Goal: Task Accomplishment & Management: Use online tool/utility

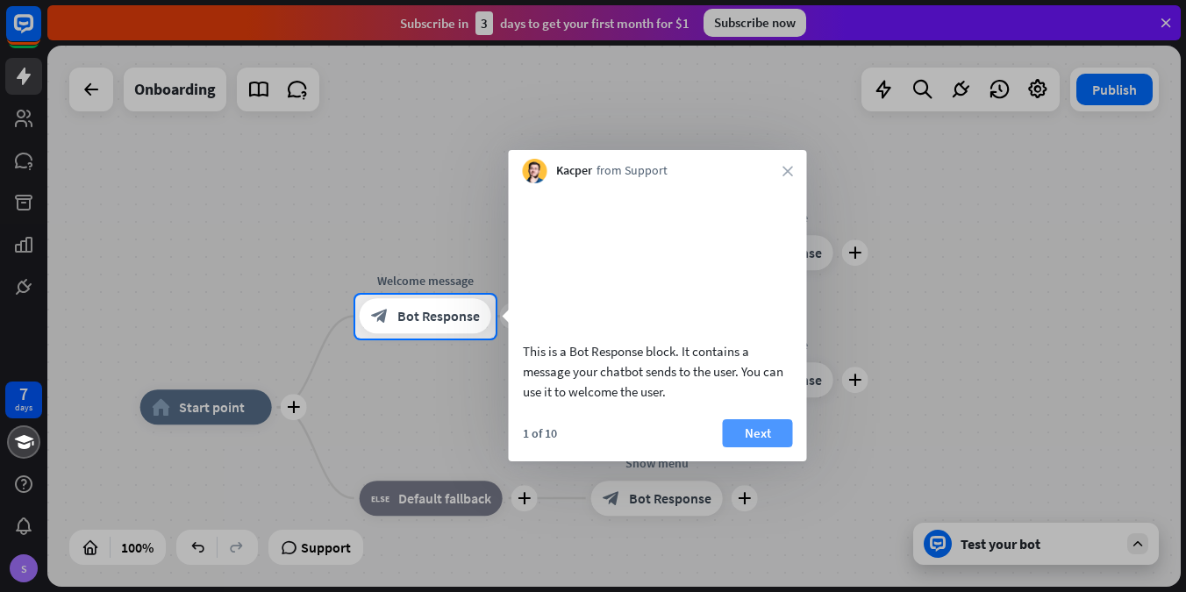
click at [768, 447] on button "Next" at bounding box center [758, 433] width 70 height 28
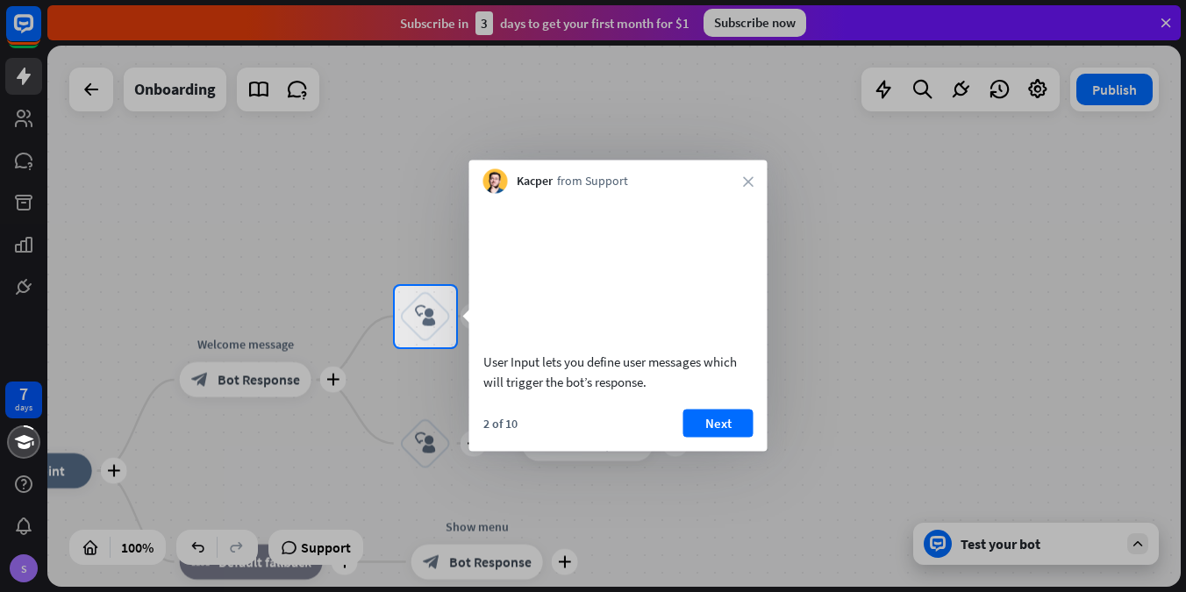
click at [754, 182] on div "Kacper from Support close" at bounding box center [618, 177] width 298 height 33
click at [753, 182] on icon "close" at bounding box center [748, 181] width 11 height 11
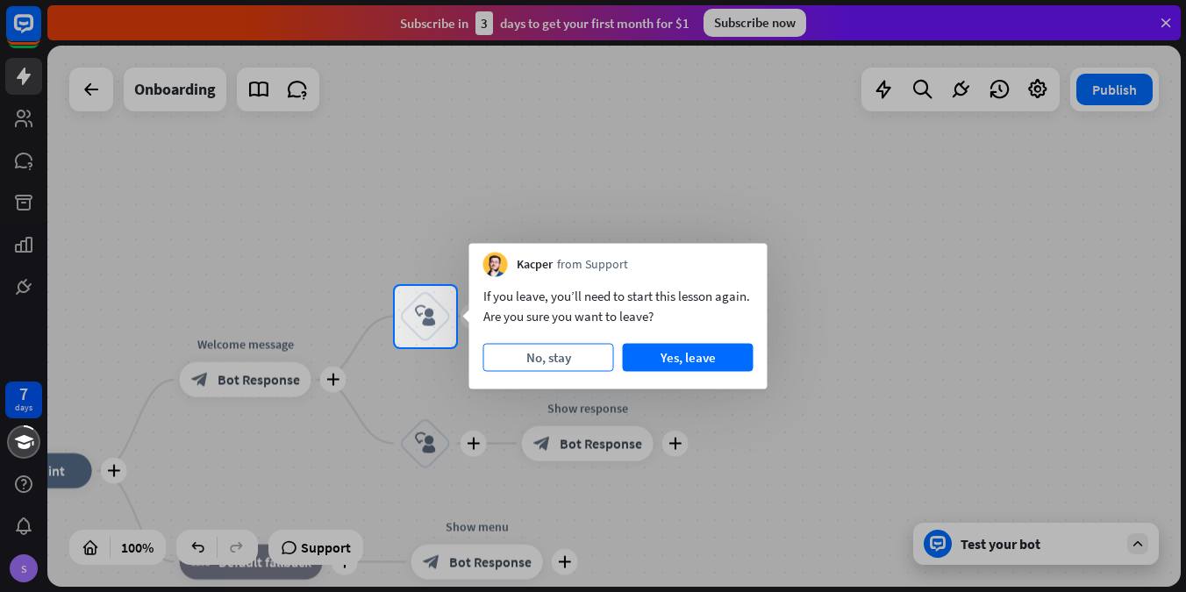
click at [567, 362] on button "No, stay" at bounding box center [548, 358] width 131 height 28
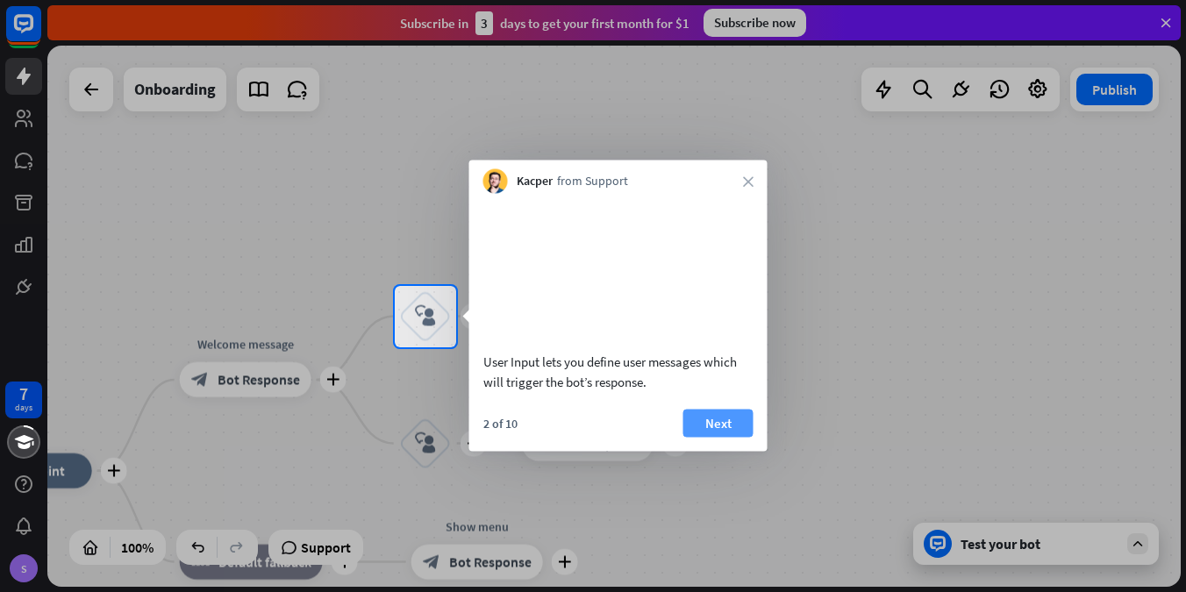
click at [710, 437] on button "Next" at bounding box center [718, 423] width 70 height 28
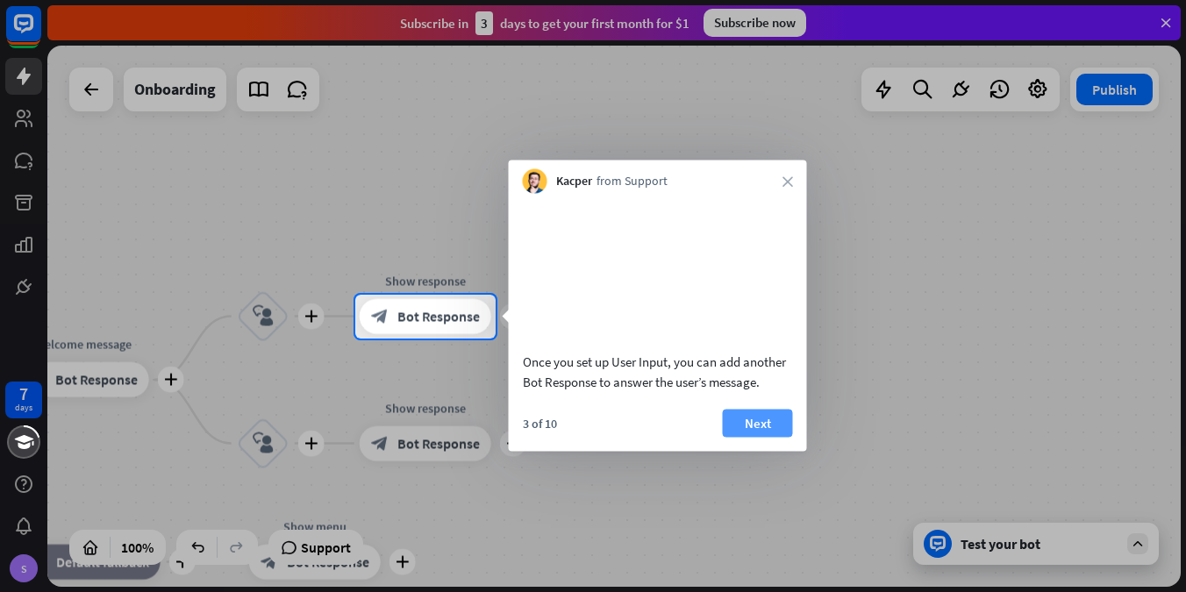
click at [759, 437] on button "Next" at bounding box center [758, 423] width 70 height 28
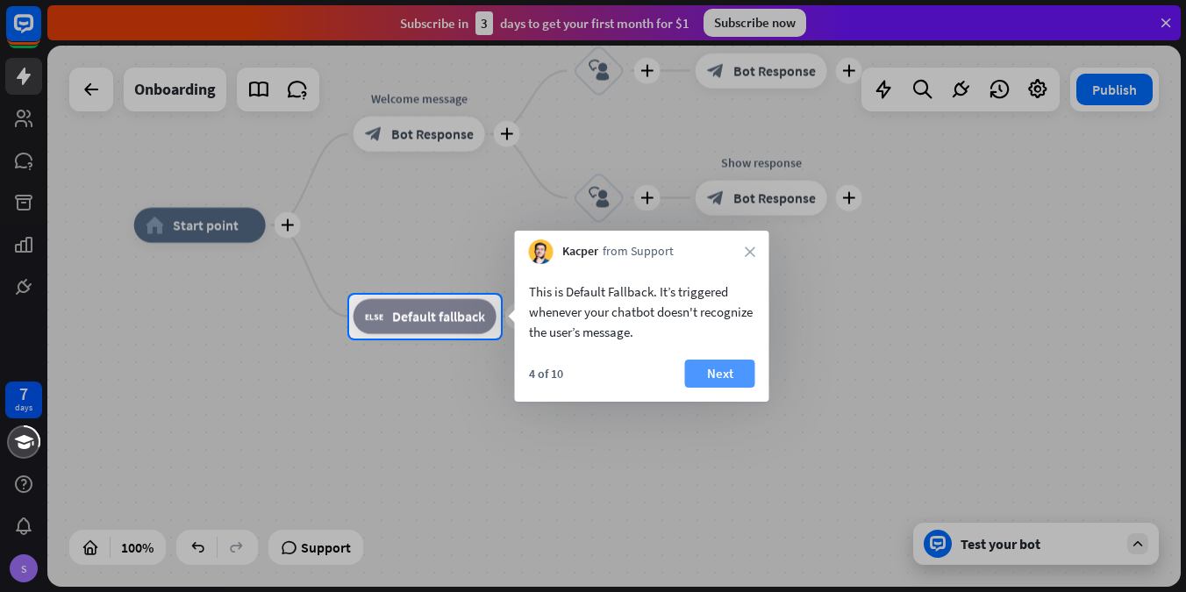
click at [721, 371] on button "Next" at bounding box center [720, 374] width 70 height 28
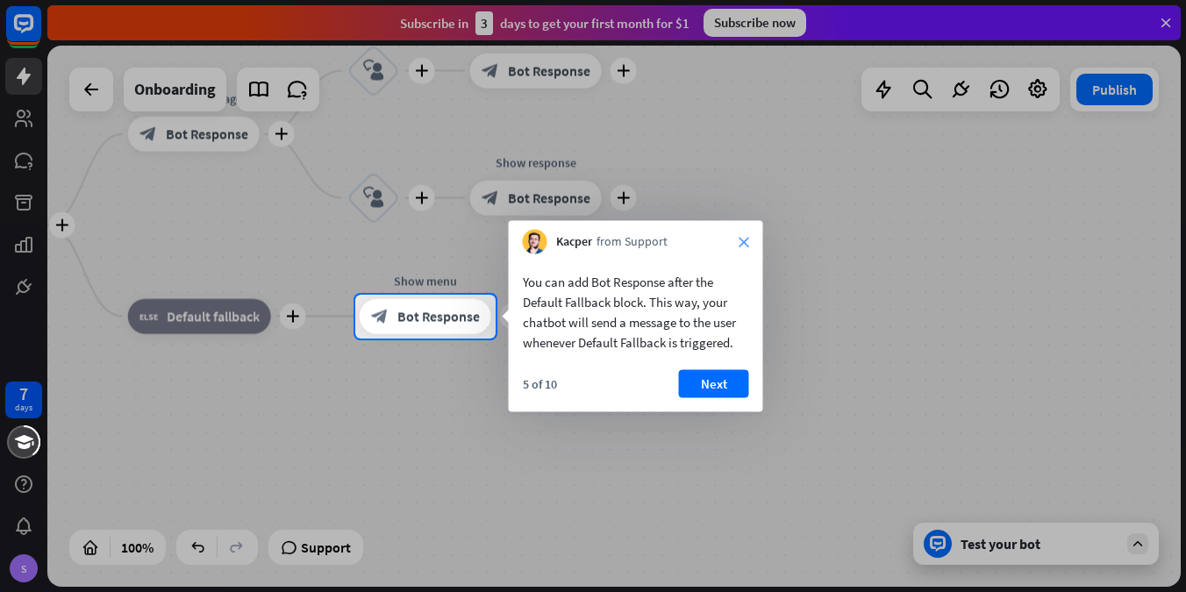
click at [742, 245] on icon "close" at bounding box center [743, 242] width 11 height 11
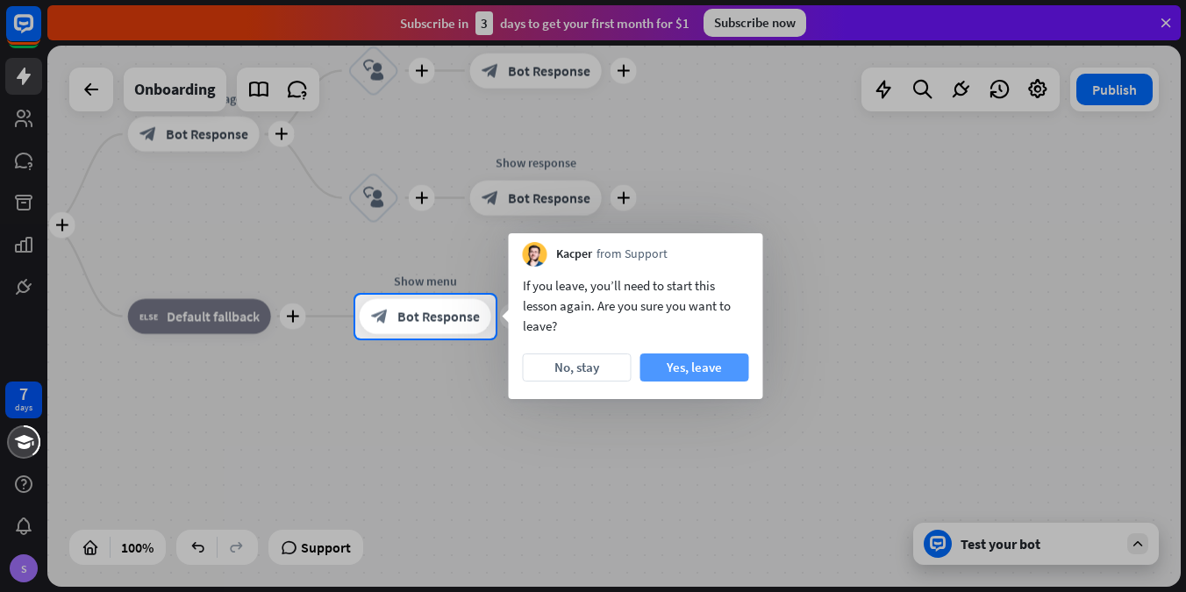
click at [685, 371] on button "Yes, leave" at bounding box center [694, 367] width 109 height 28
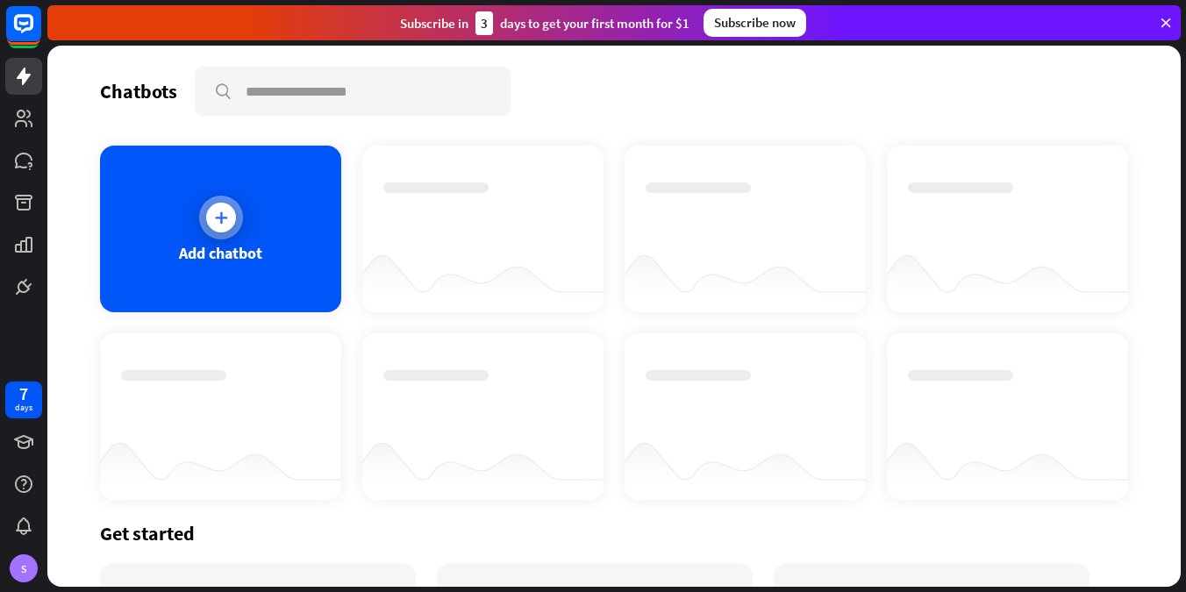
click at [230, 215] on div at bounding box center [221, 218] width 30 height 30
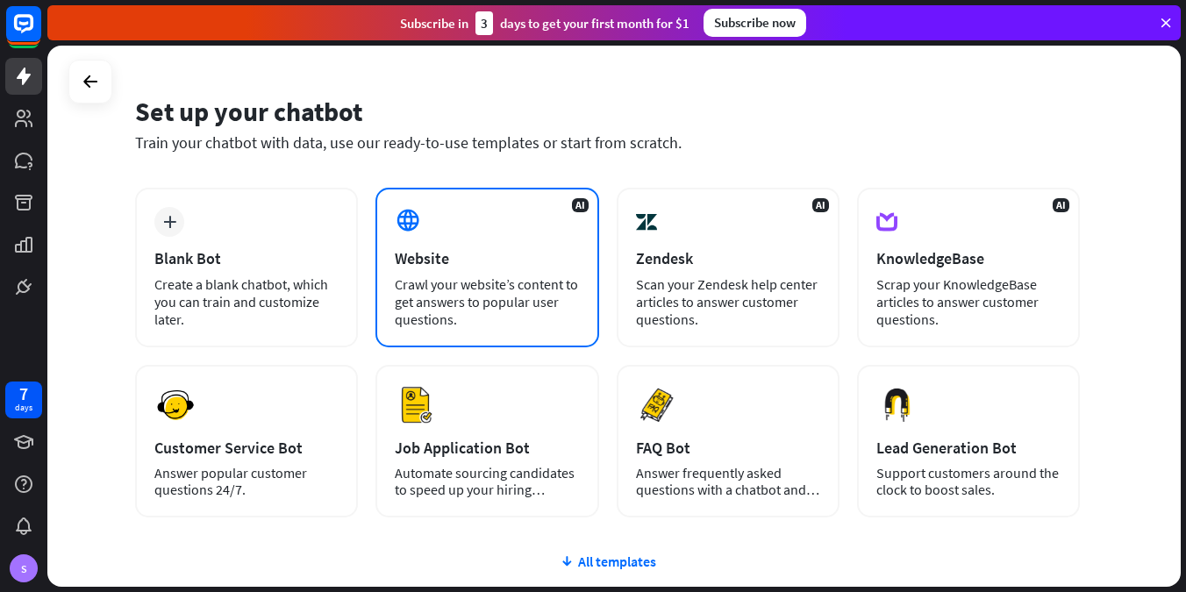
scroll to position [28, 0]
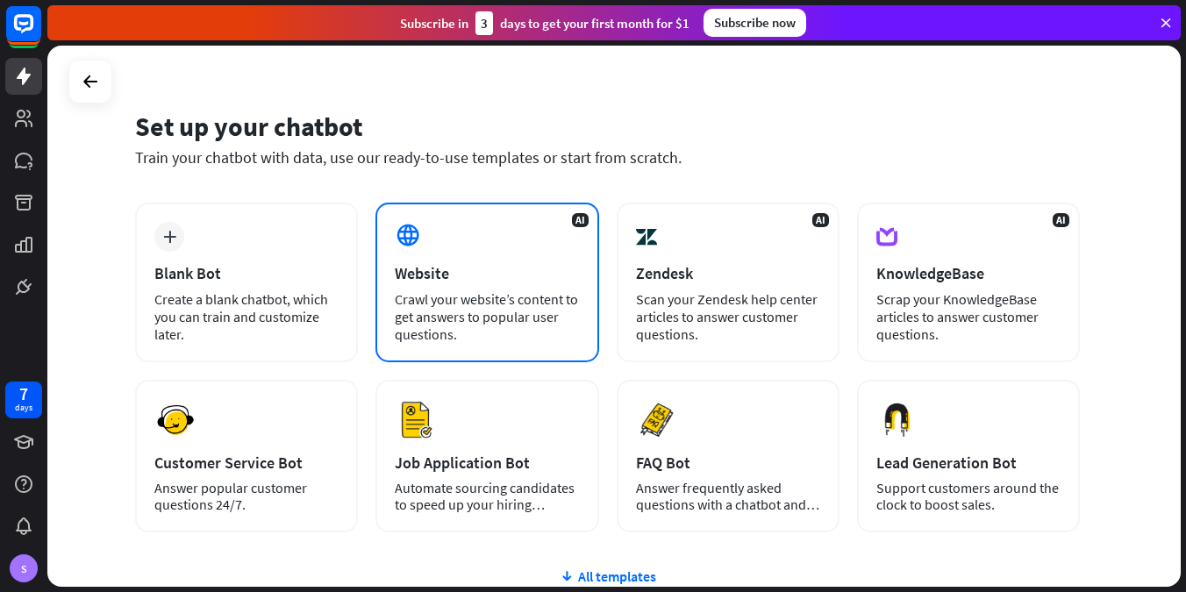
click at [492, 297] on div "Crawl your website’s content to get answers to popular user questions." at bounding box center [487, 316] width 184 height 53
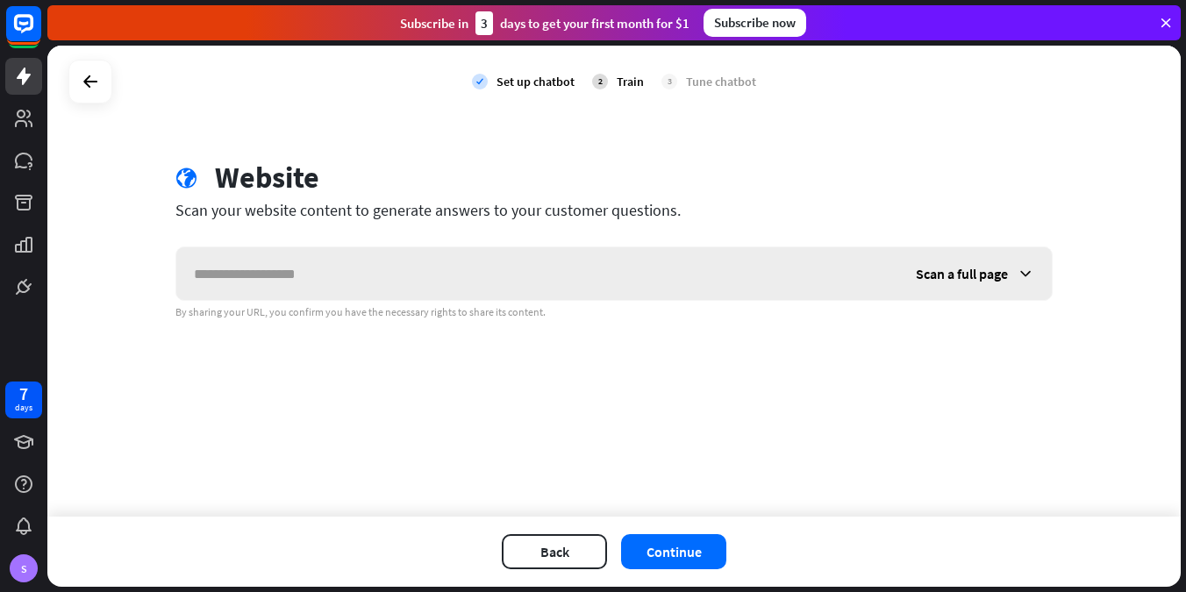
click at [491, 294] on input "text" at bounding box center [537, 273] width 722 height 53
type input "**********"
click at [980, 273] on span "Scan a full page" at bounding box center [962, 274] width 92 height 18
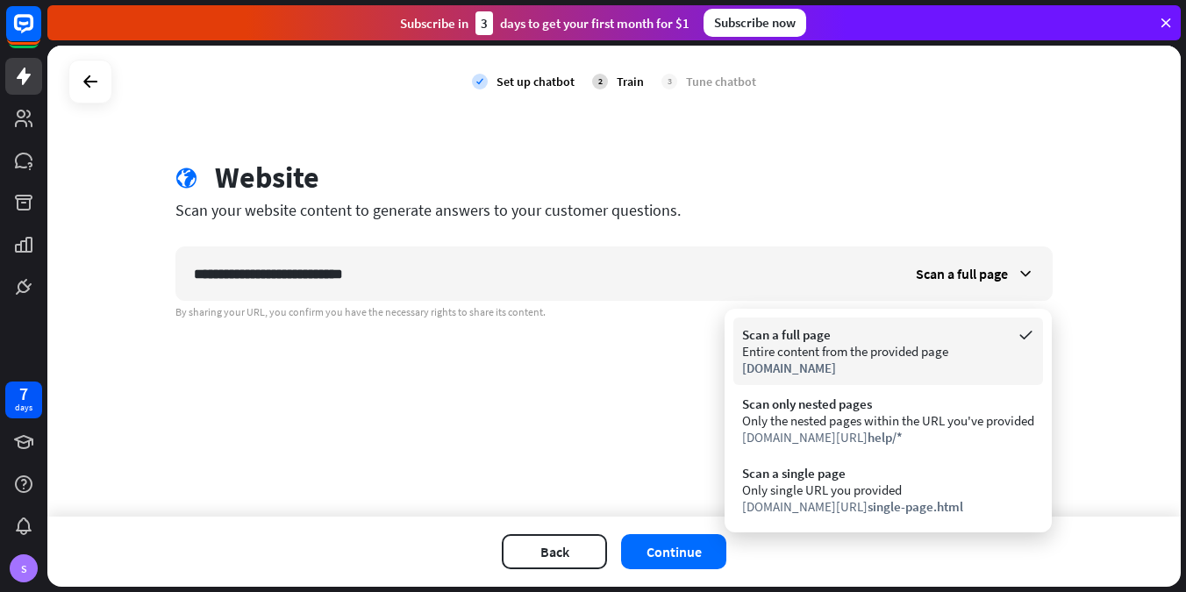
click at [878, 358] on div "Entire content from the provided page" at bounding box center [888, 351] width 292 height 17
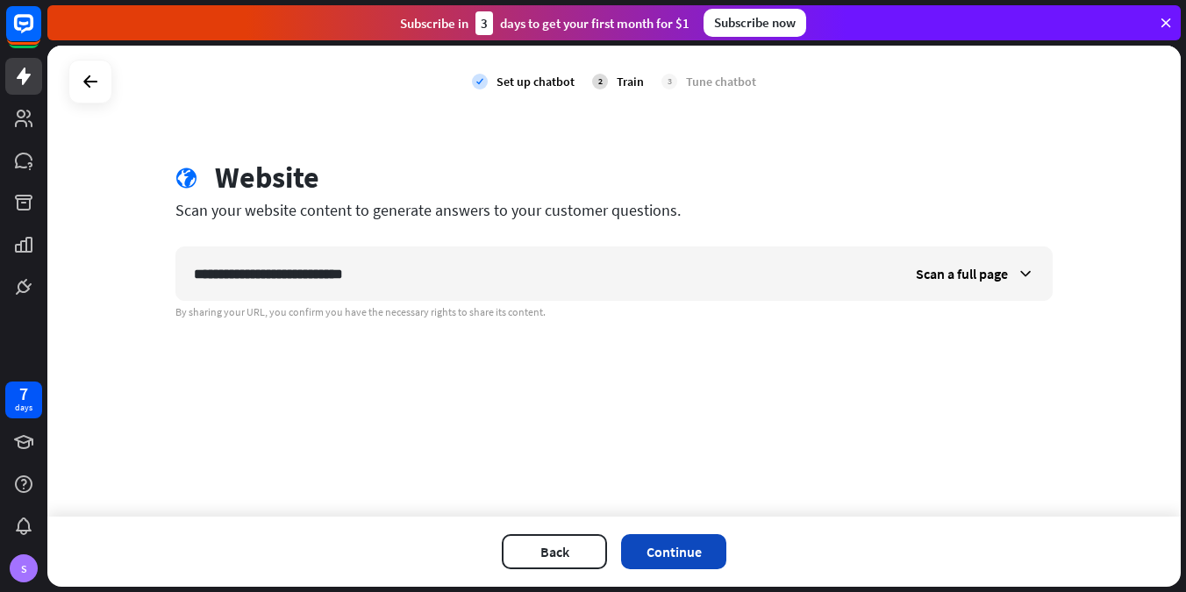
click at [692, 547] on button "Continue" at bounding box center [673, 551] width 105 height 35
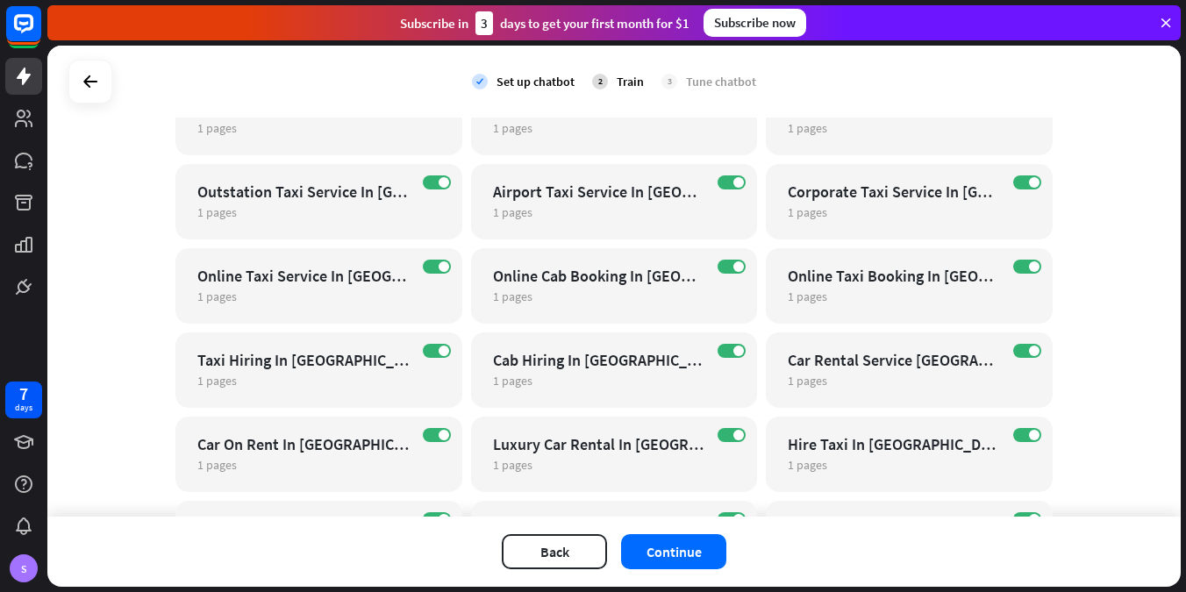
scroll to position [1827, 0]
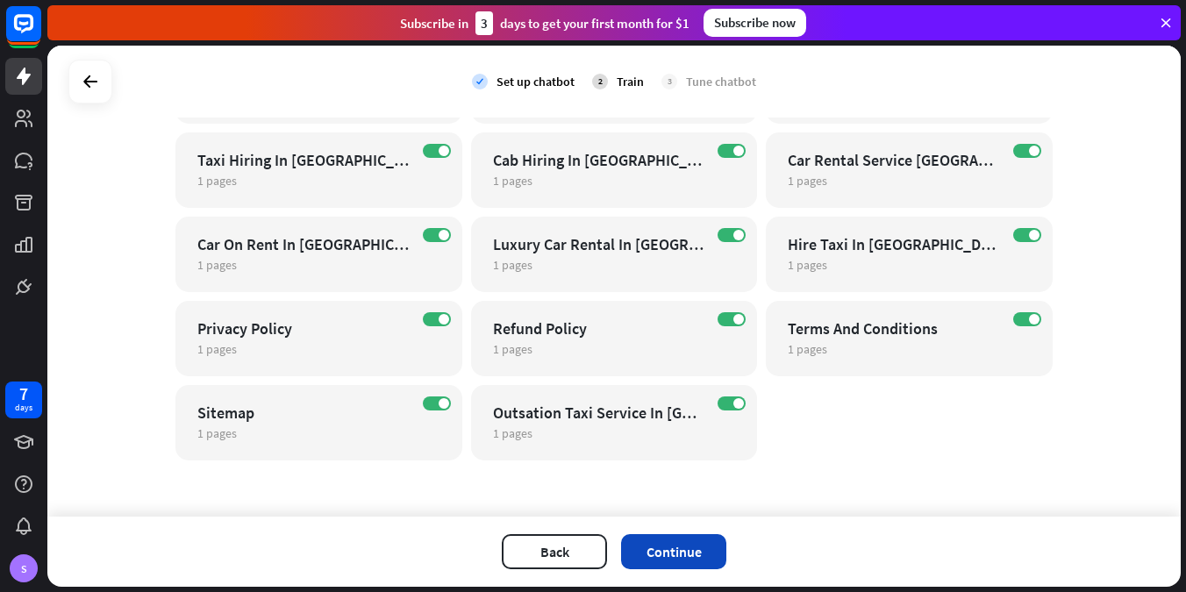
click at [662, 548] on button "Continue" at bounding box center [673, 551] width 105 height 35
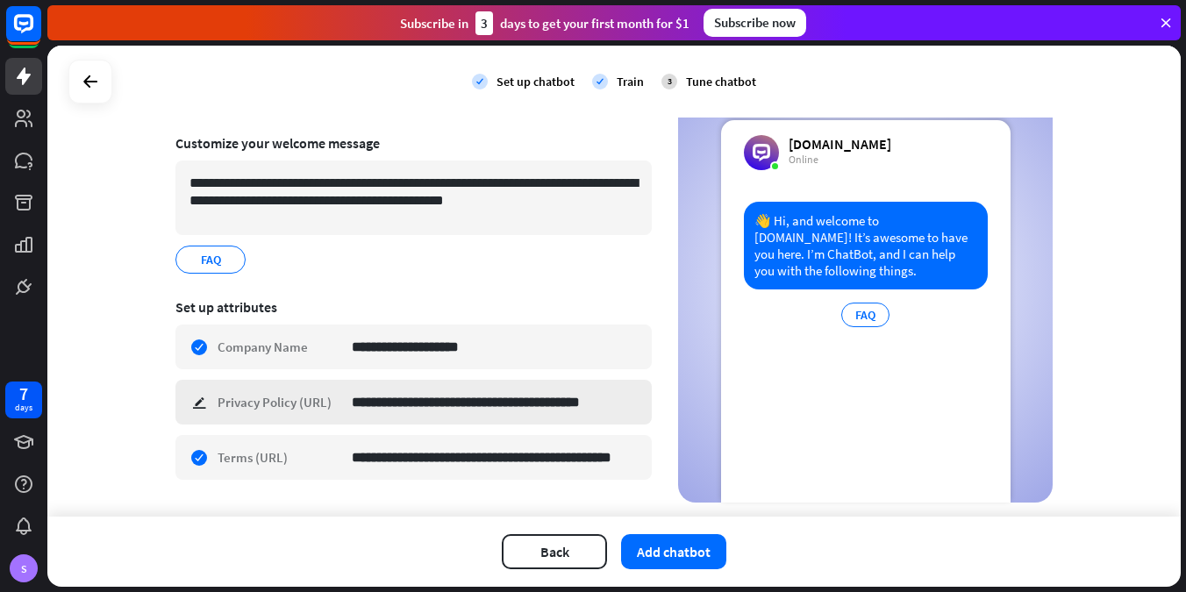
scroll to position [89, 0]
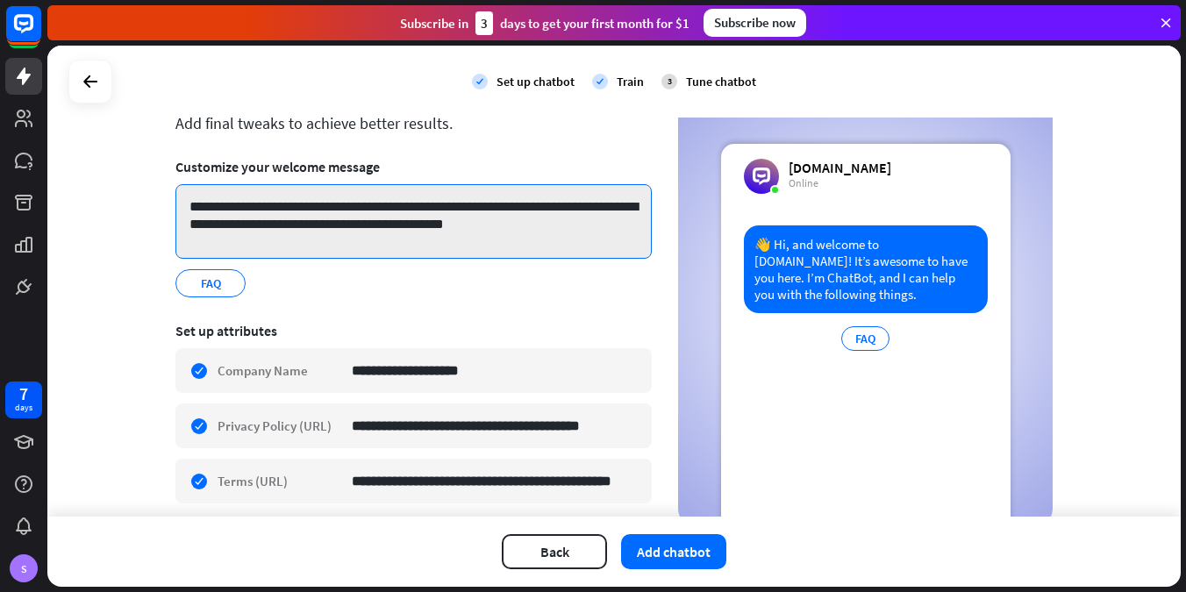
click at [528, 205] on textarea "**********" at bounding box center [413, 221] width 476 height 75
drag, startPoint x: 323, startPoint y: 210, endPoint x: 464, endPoint y: 209, distance: 141.2
click at [464, 209] on textarea "**********" at bounding box center [413, 221] width 476 height 75
click at [314, 227] on textarea "**********" at bounding box center [413, 221] width 476 height 75
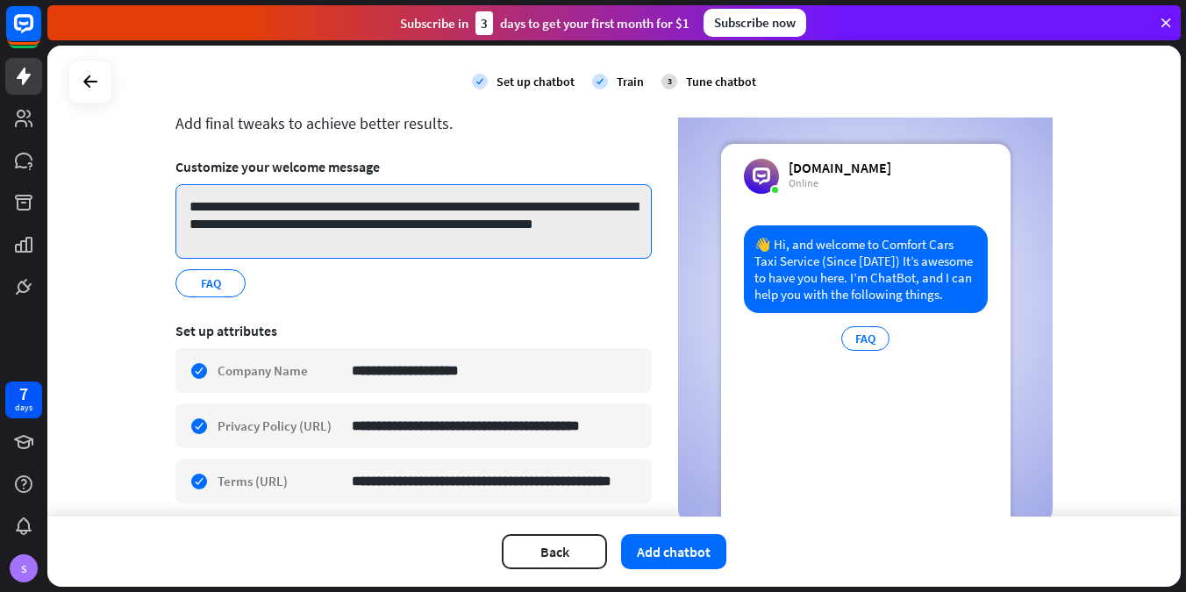
type textarea "**********"
click at [476, 238] on textarea "**********" at bounding box center [413, 221] width 476 height 75
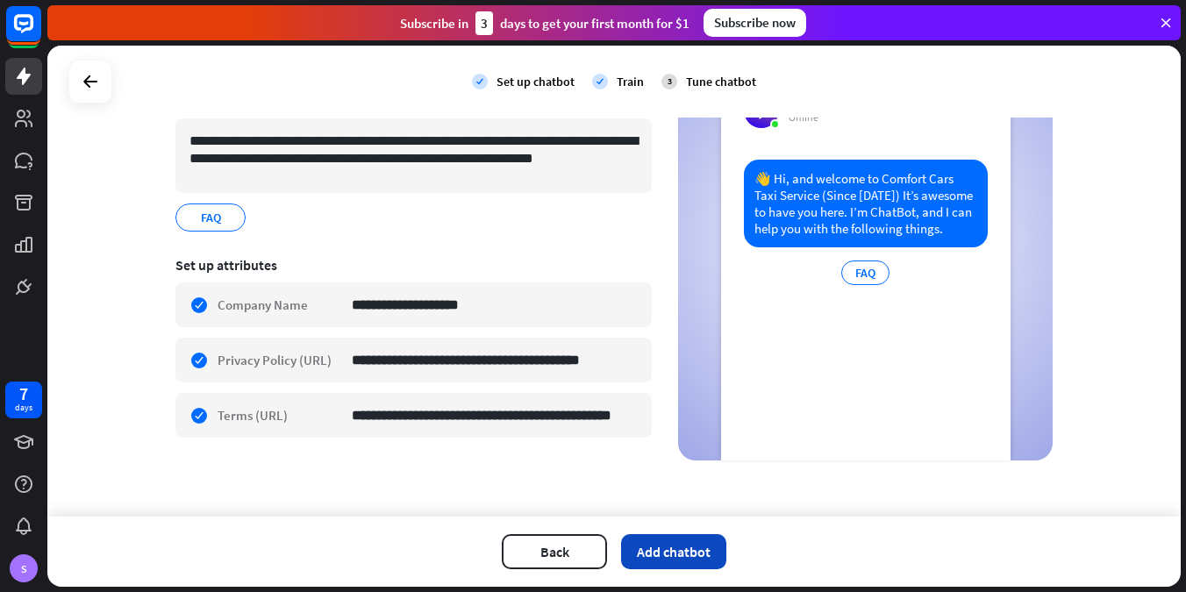
click at [688, 554] on button "Add chatbot" at bounding box center [673, 551] width 105 height 35
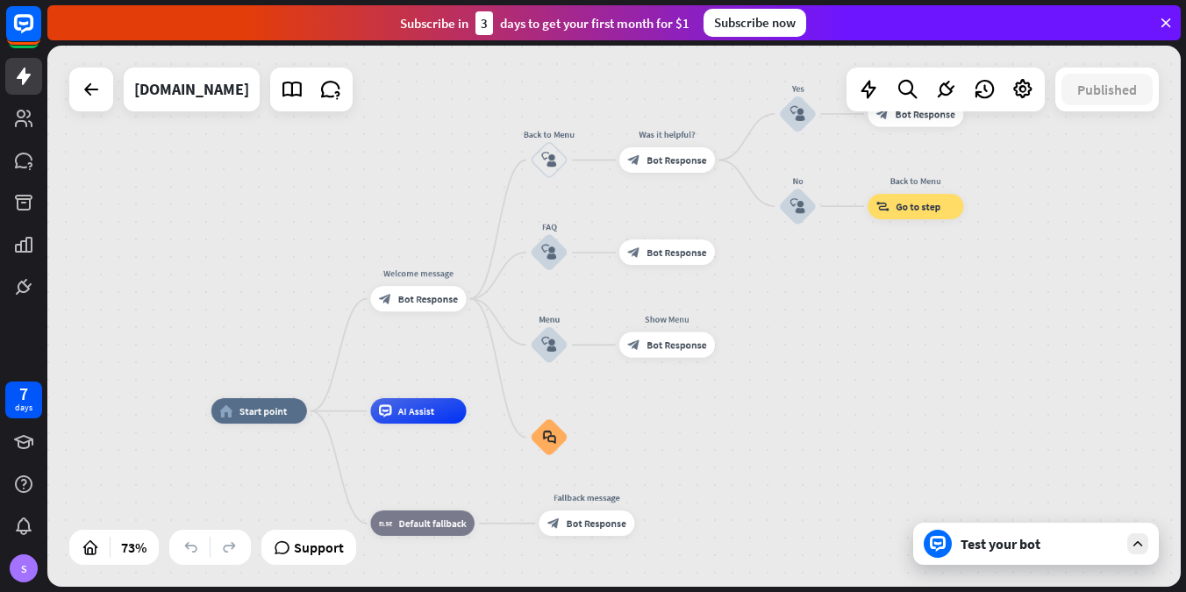
click at [1136, 548] on icon at bounding box center [1138, 544] width 16 height 16
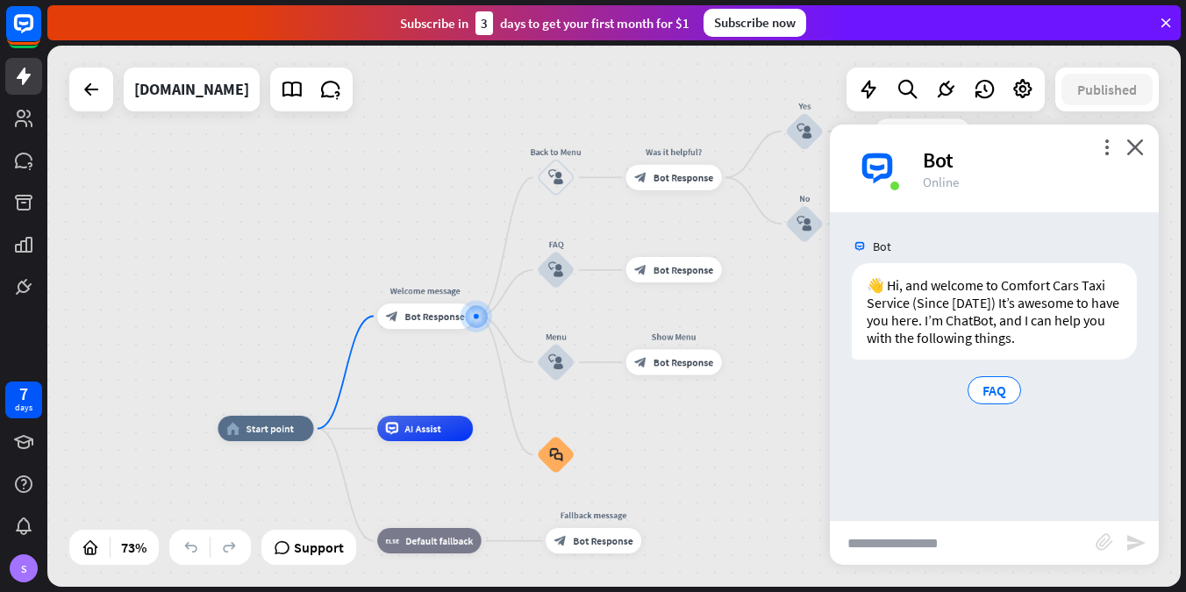
click at [963, 535] on input "text" at bounding box center [963, 543] width 266 height 44
type input "**********"
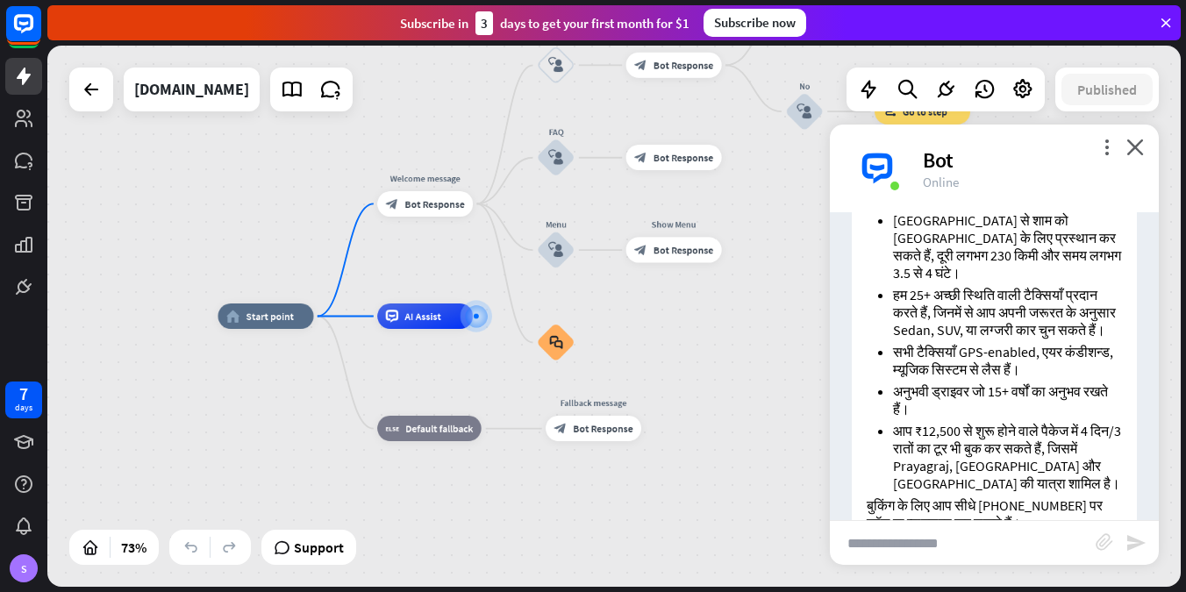
scroll to position [472, 0]
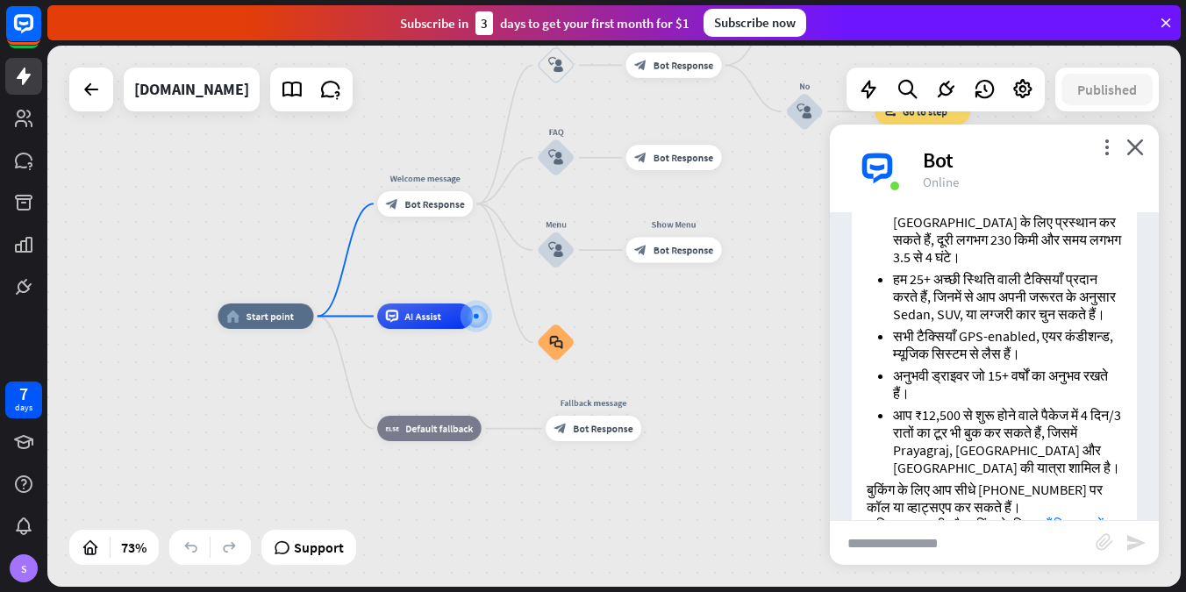
click at [943, 537] on input "text" at bounding box center [963, 543] width 266 height 44
type input "**********"
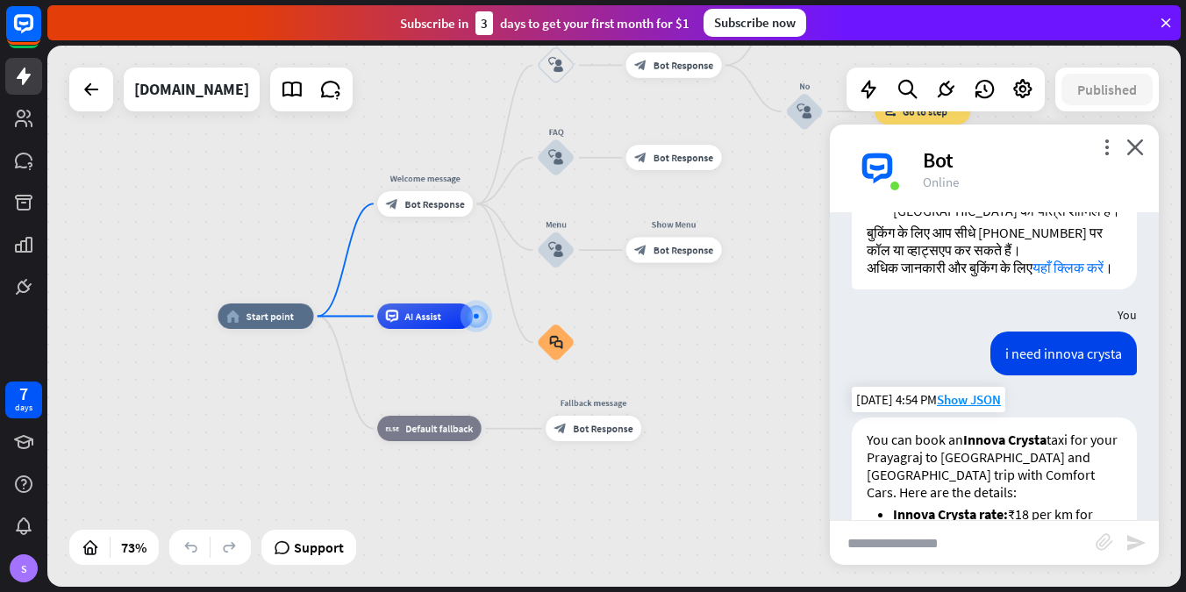
scroll to position [739, 0]
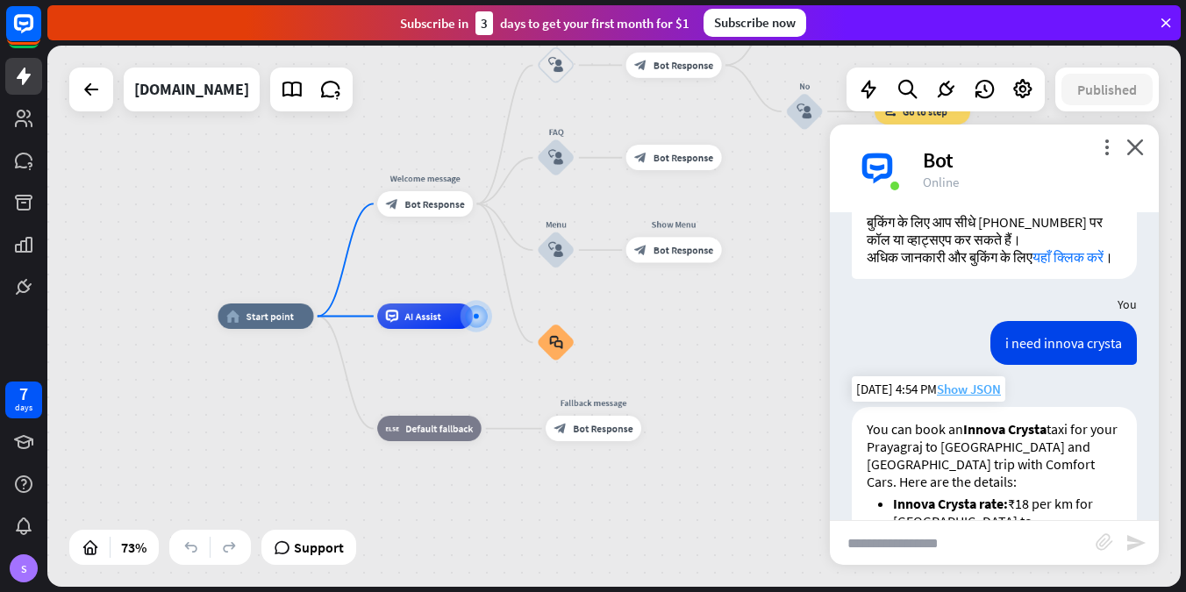
click at [967, 381] on span "Show JSON" at bounding box center [969, 389] width 64 height 17
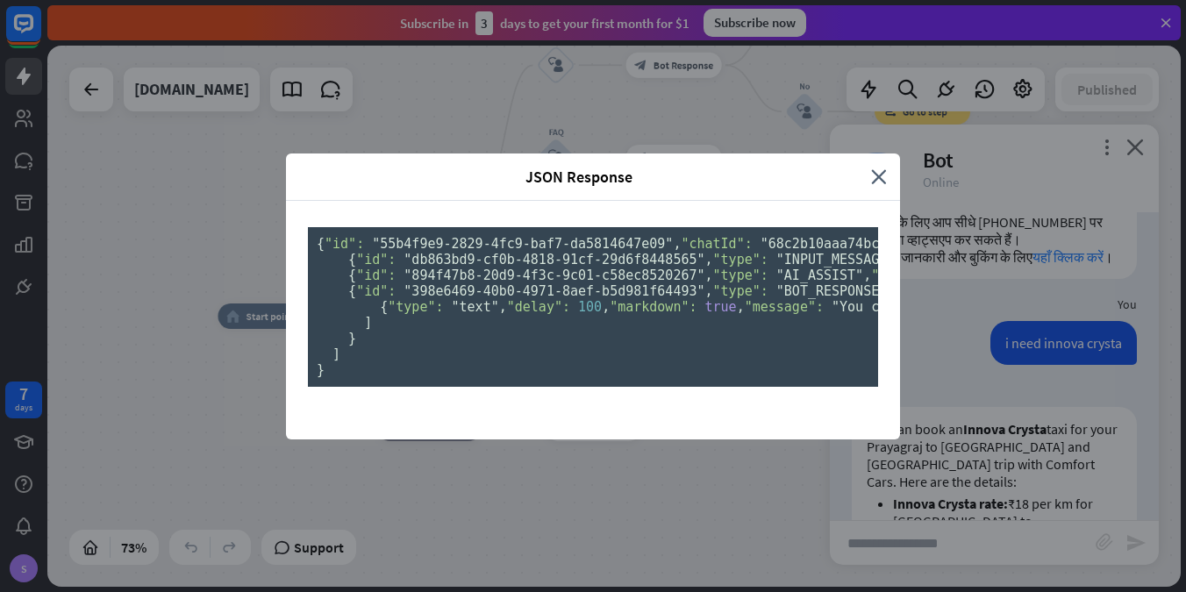
scroll to position [0, 0]
click at [874, 167] on icon "close" at bounding box center [879, 177] width 16 height 20
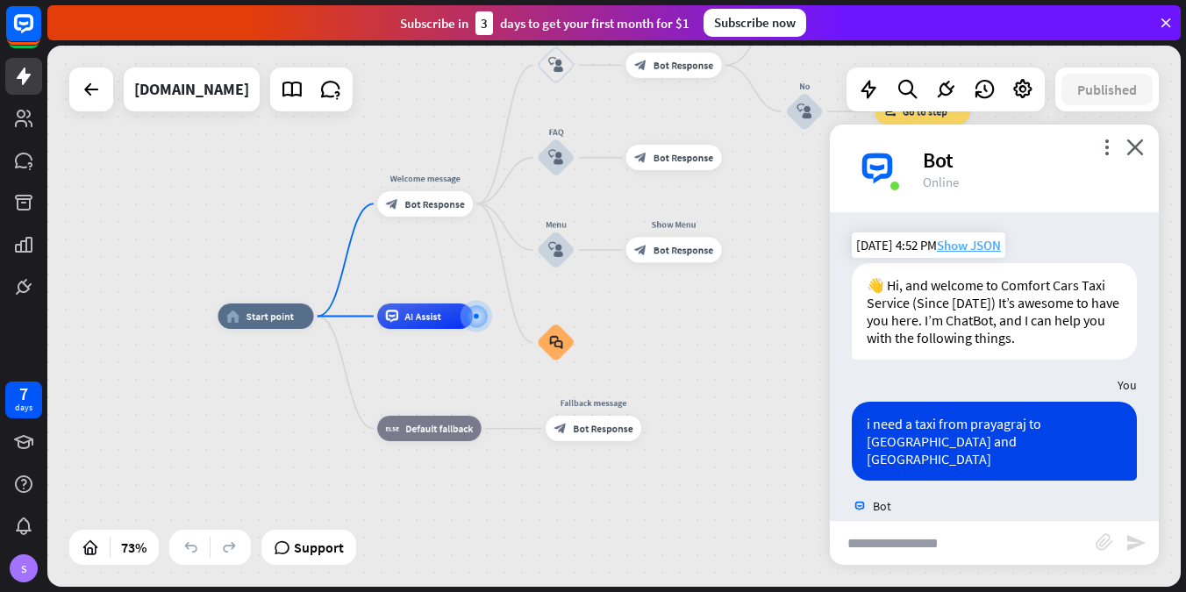
click at [967, 246] on span "Show JSON" at bounding box center [969, 245] width 64 height 17
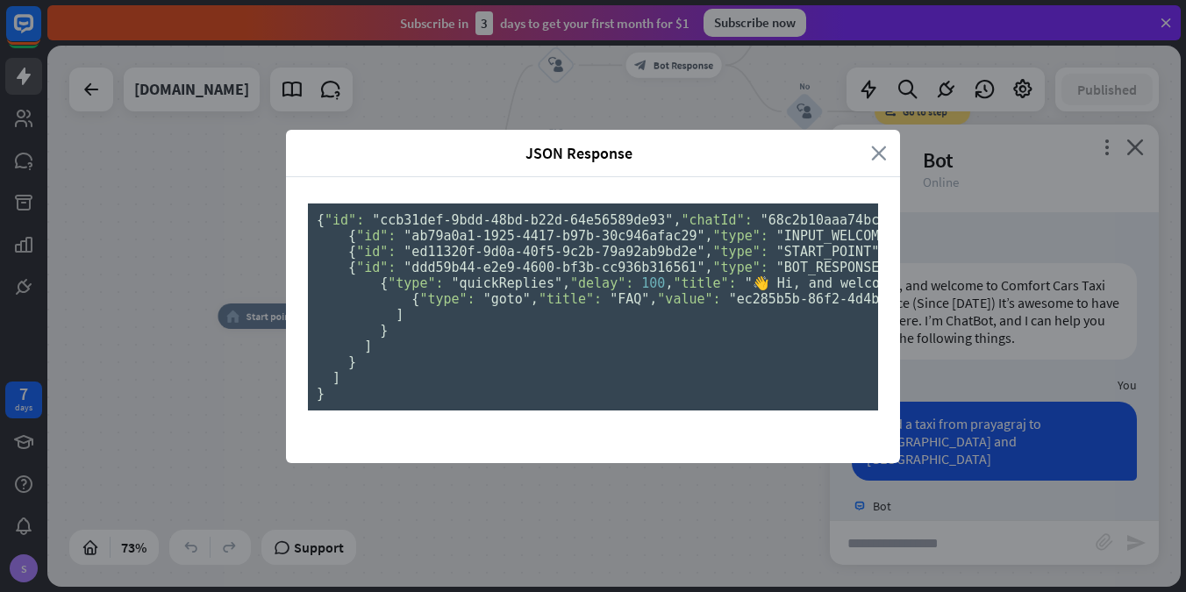
click at [879, 143] on icon "close" at bounding box center [879, 153] width 16 height 20
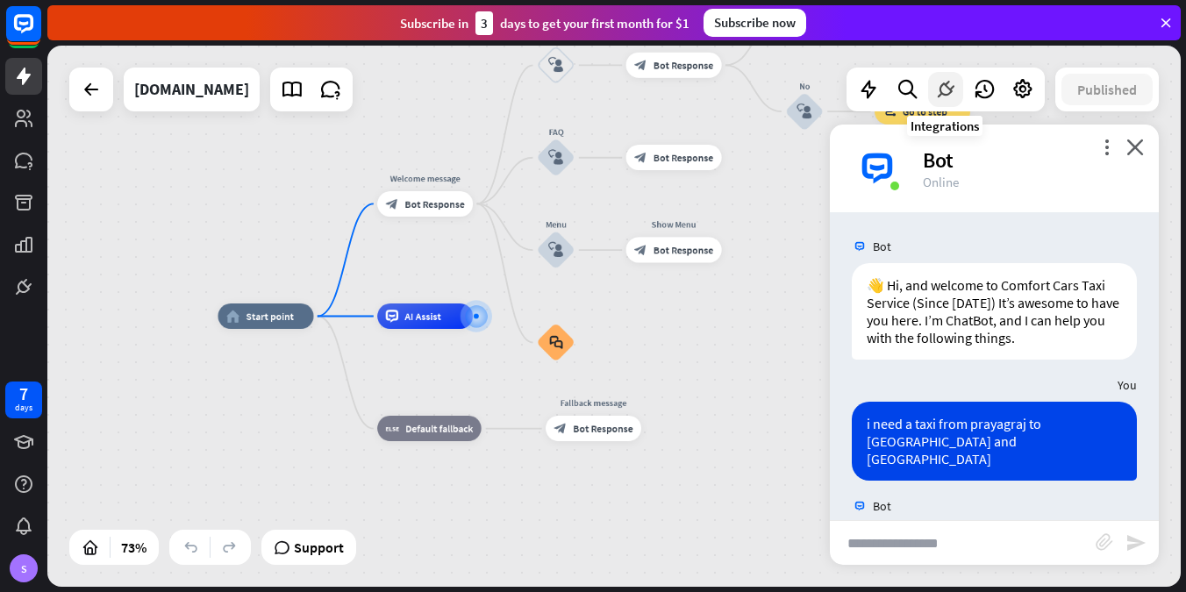
click at [950, 87] on icon at bounding box center [945, 89] width 23 height 23
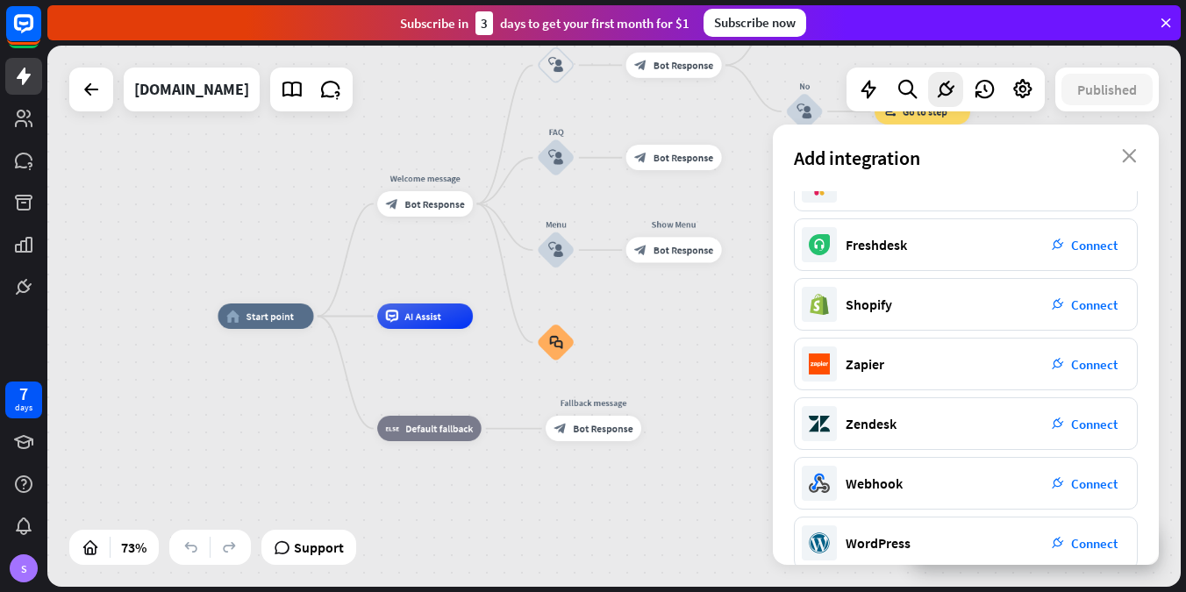
scroll to position [296, 0]
